Goal: Task Accomplishment & Management: Complete application form

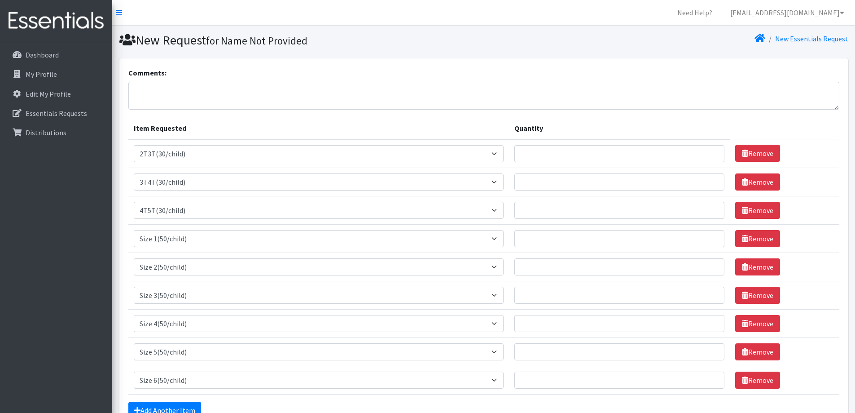
select select "939"
select select "941"
select select "953"
select select "950"
select select "951"
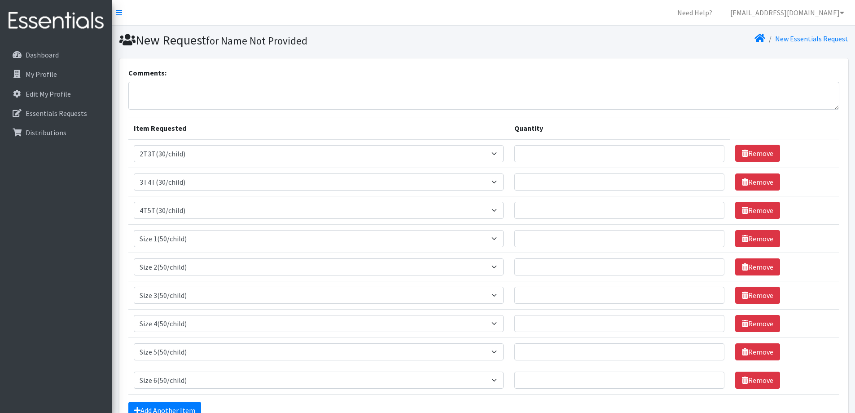
select select "954"
select select "963"
select select "964"
select select "966"
click at [545, 151] on input "Quantity" at bounding box center [620, 153] width 210 height 17
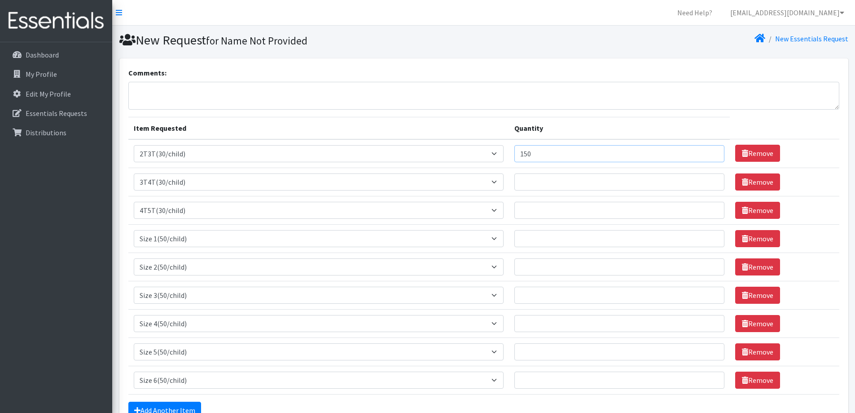
type input "150"
click at [621, 179] on input "Quantity" at bounding box center [620, 181] width 210 height 17
click at [534, 185] on input "Quantity" at bounding box center [620, 181] width 210 height 17
type input "390"
click at [541, 213] on input "Quantity" at bounding box center [620, 210] width 210 height 17
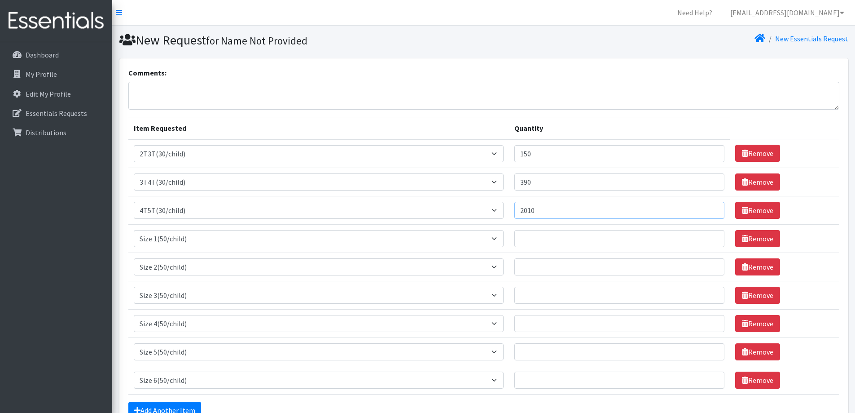
type input "2010"
click at [559, 244] on input "Quantity" at bounding box center [620, 238] width 210 height 17
type input "50"
click at [559, 267] on input "Quantity" at bounding box center [620, 266] width 210 height 17
type input "400"
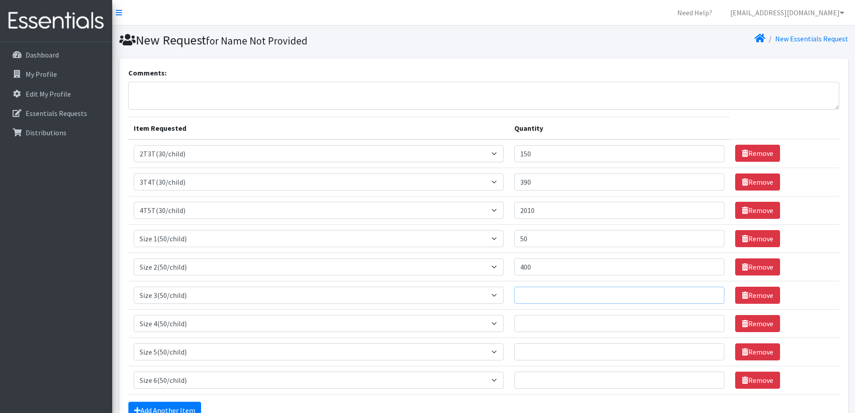
click at [556, 298] on input "Quantity" at bounding box center [620, 295] width 210 height 17
type input "250"
click at [554, 321] on input "Quantity" at bounding box center [620, 323] width 210 height 17
type input "1100"
click at [576, 345] on input "Quantity" at bounding box center [620, 351] width 210 height 17
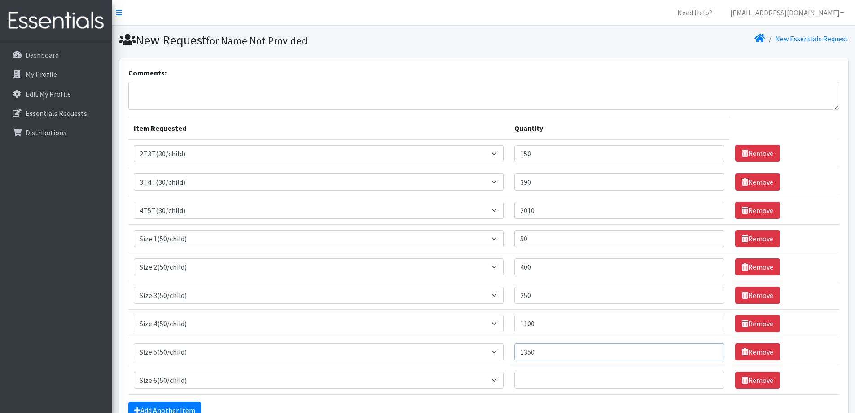
type input "1350"
click at [544, 382] on input "Quantity" at bounding box center [620, 379] width 210 height 17
type input "2000"
click at [142, 92] on textarea "Comments:" at bounding box center [483, 96] width 711 height 28
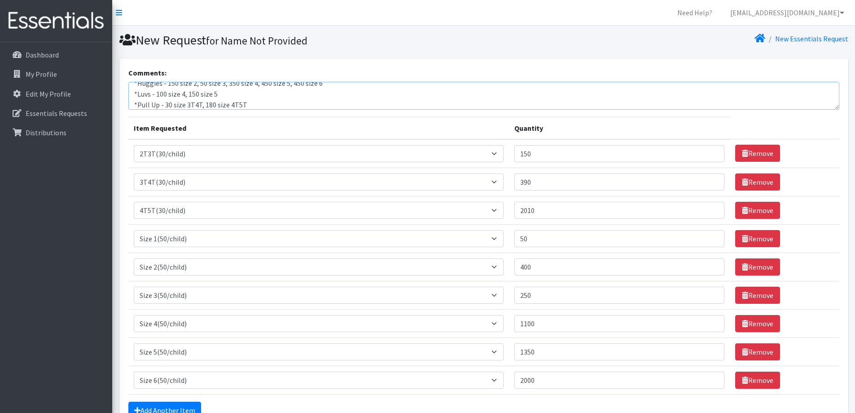
type textarea "*Pampers - 50 size 2, 100 size 5, 200 size 6 *Huggies - 150 size 2, 50 size 3, …"
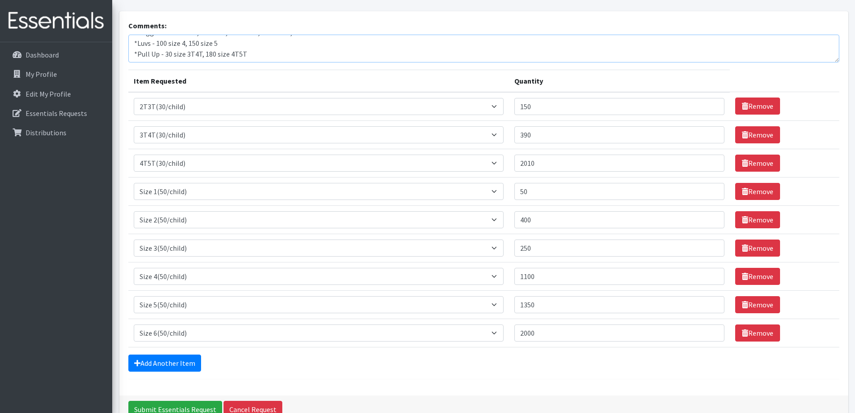
scroll to position [98, 0]
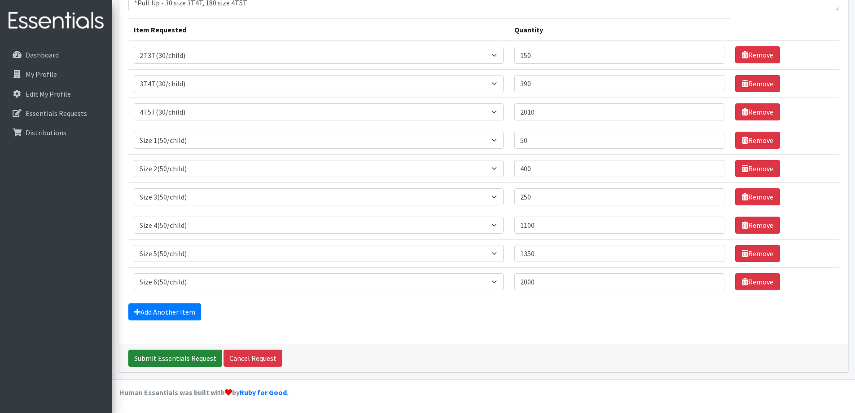
click at [182, 359] on input "Submit Essentials Request" at bounding box center [175, 357] width 94 height 17
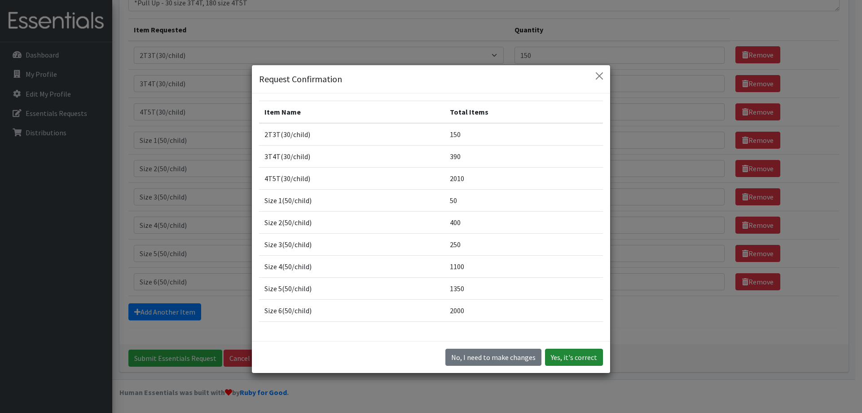
click at [573, 361] on button "Yes, it's correct" at bounding box center [574, 356] width 58 height 17
